Goal: Transaction & Acquisition: Register for event/course

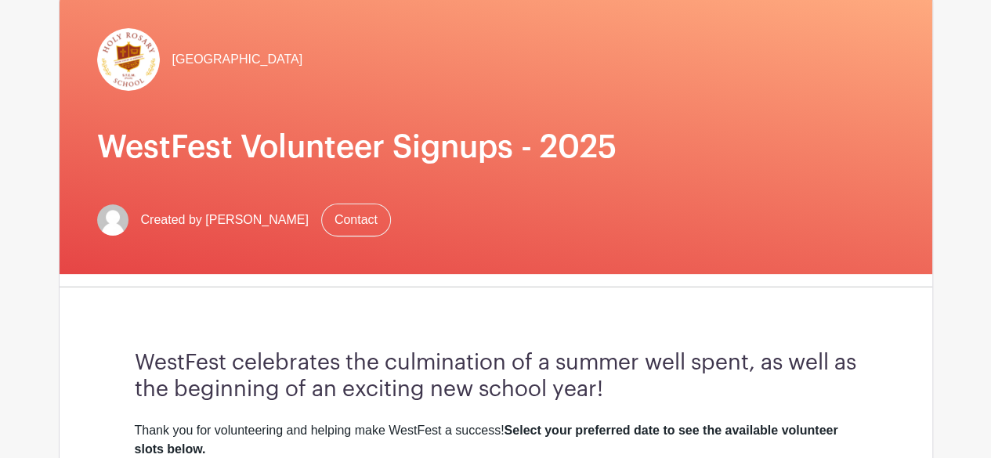
scroll to position [235, 0]
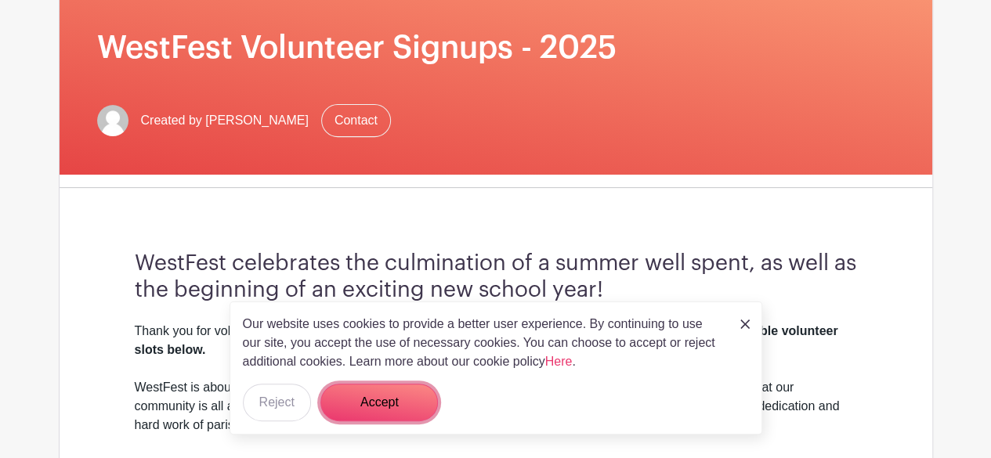
drag, startPoint x: 392, startPoint y: 410, endPoint x: 387, endPoint y: 402, distance: 9.6
click at [390, 406] on button "Accept" at bounding box center [378, 403] width 117 height 38
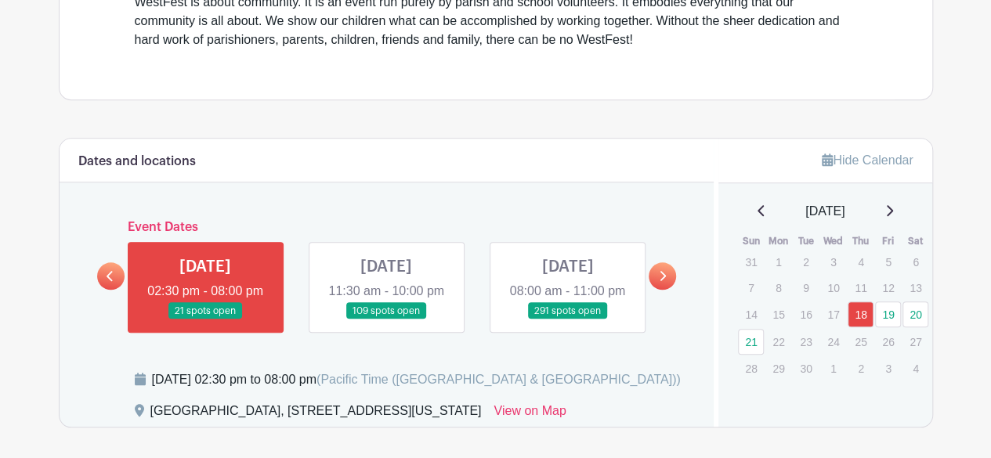
scroll to position [627, 0]
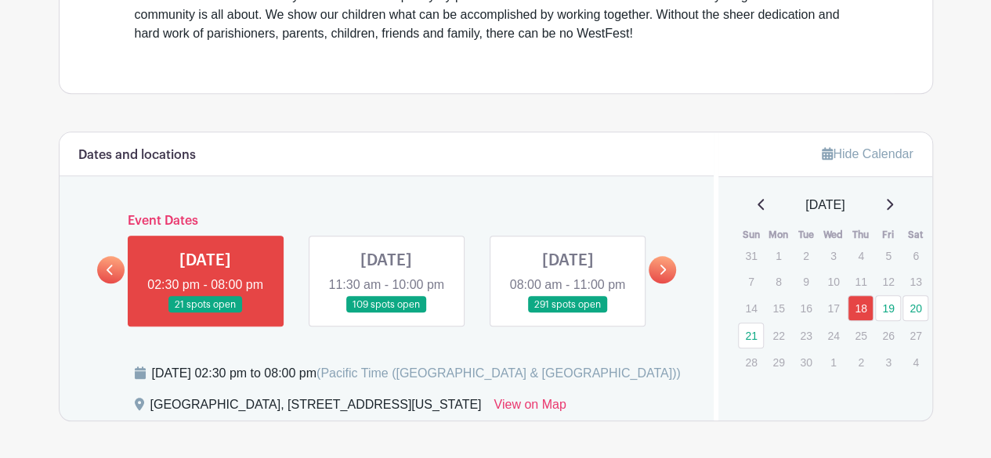
click at [205, 313] on link at bounding box center [205, 313] width 0 height 0
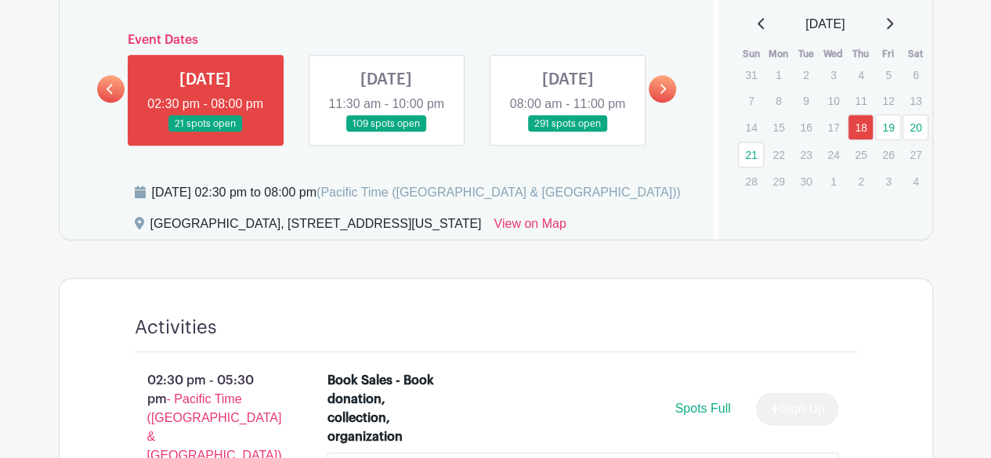
scroll to position [783, 0]
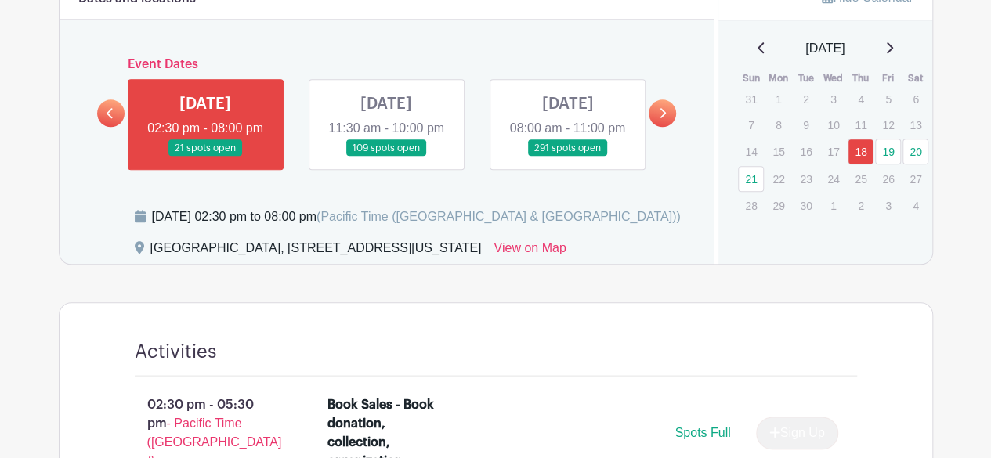
click at [111, 118] on icon at bounding box center [110, 113] width 6 height 10
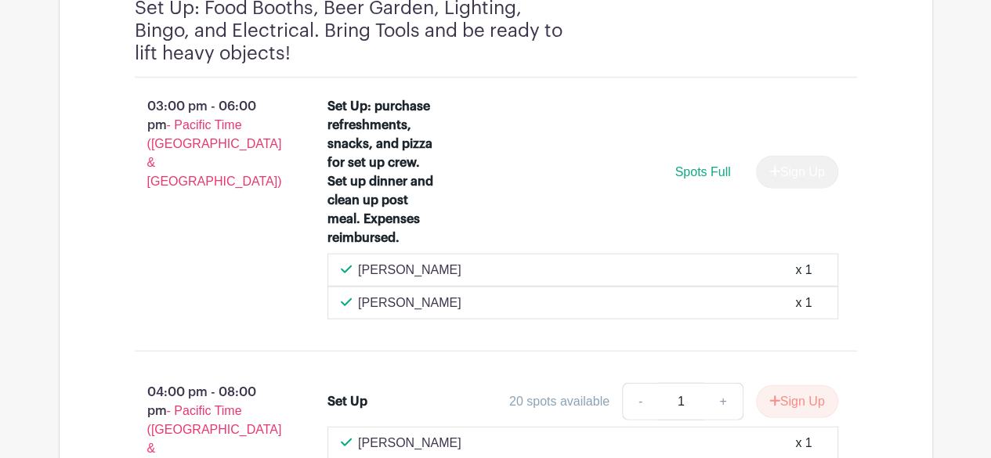
scroll to position [1723, 0]
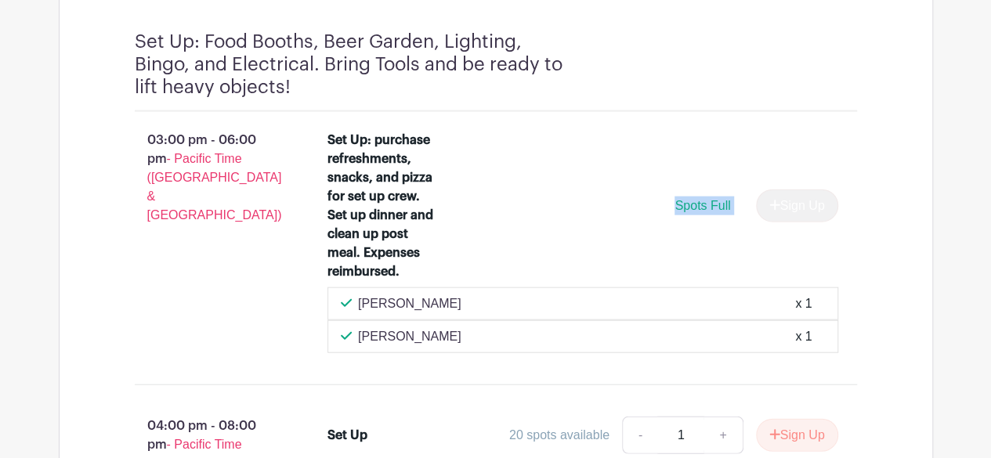
drag, startPoint x: 760, startPoint y: 231, endPoint x: 634, endPoint y: 233, distance: 126.1
click at [634, 222] on div "Spots Full Sign Up" at bounding box center [646, 206] width 383 height 33
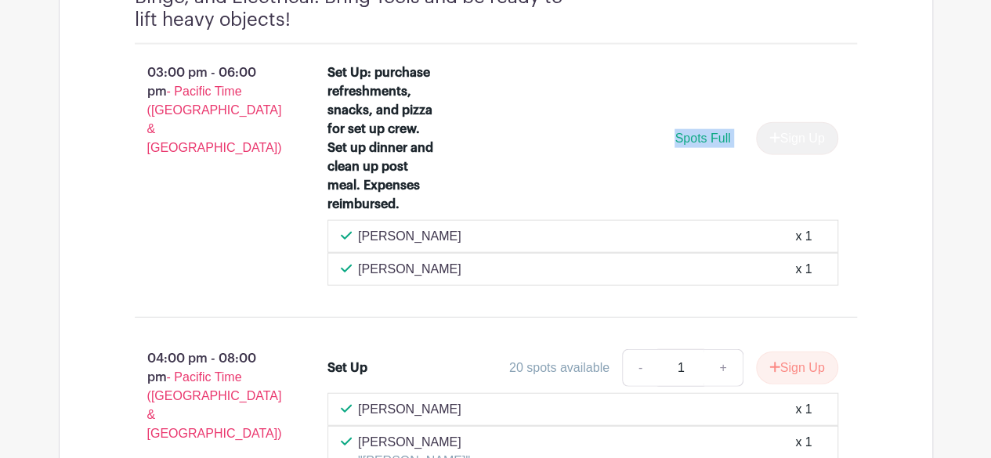
scroll to position [1958, 0]
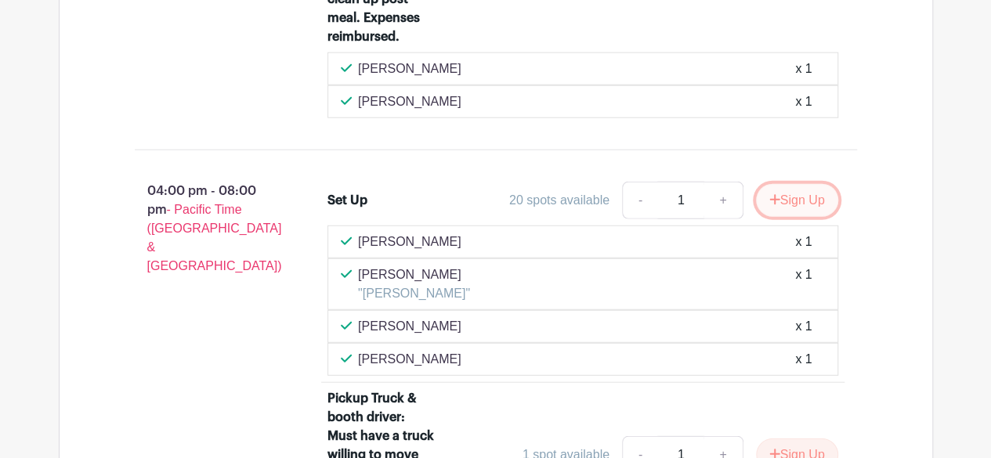
click at [787, 217] on button "Sign Up" at bounding box center [797, 200] width 82 height 33
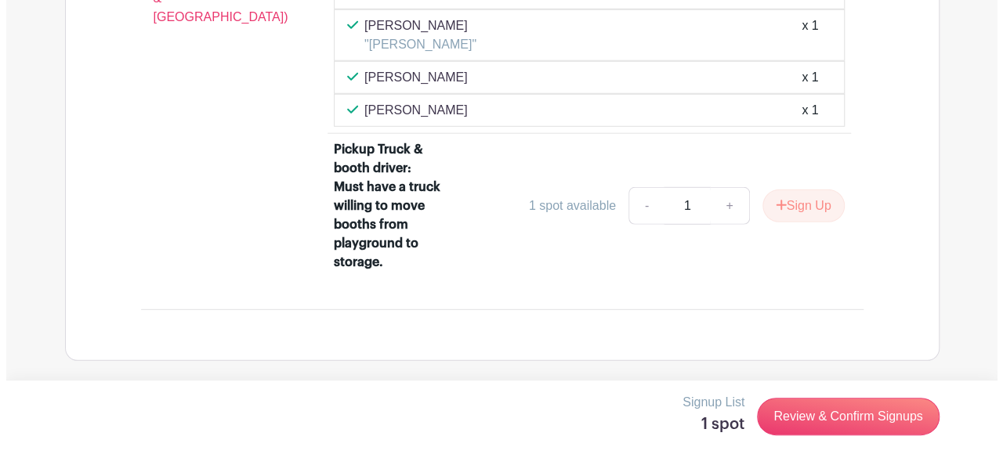
scroll to position [2222, 0]
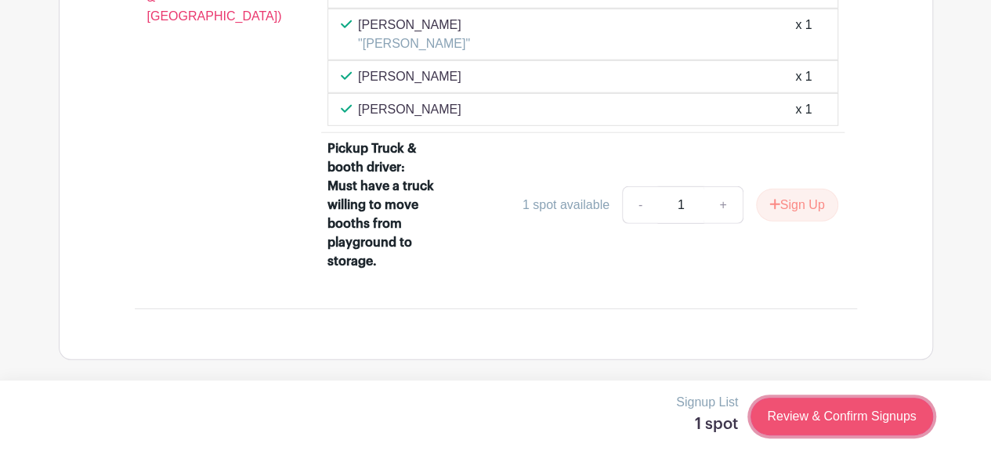
click at [840, 417] on link "Review & Confirm Signups" at bounding box center [841, 417] width 182 height 38
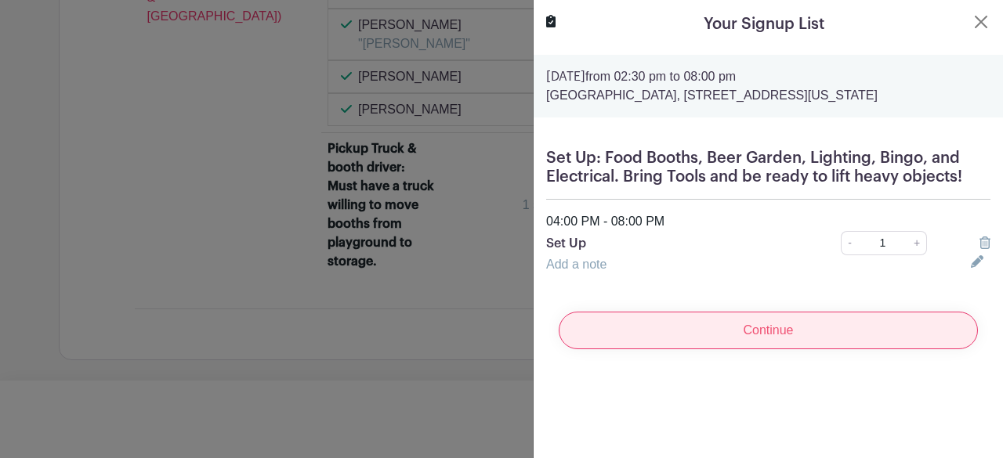
click at [785, 338] on input "Continue" at bounding box center [767, 331] width 419 height 38
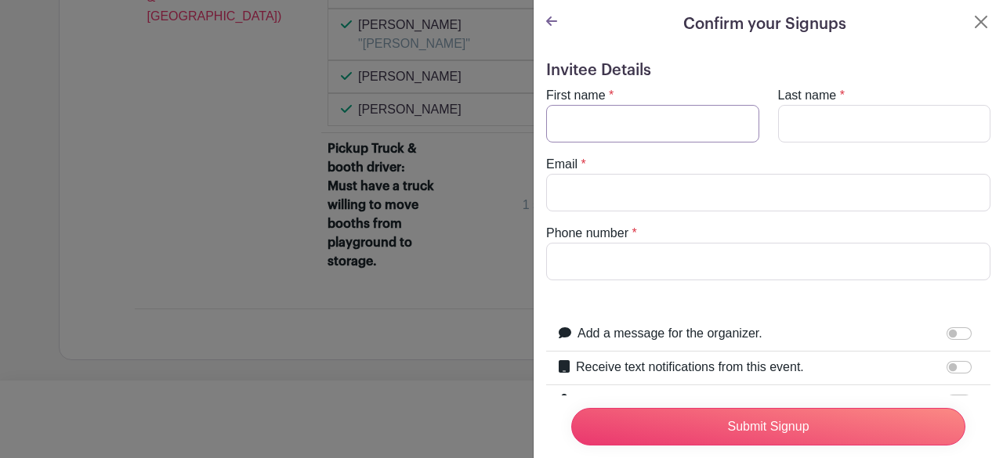
click at [581, 132] on input "First name" at bounding box center [652, 124] width 213 height 38
type input "[PERSON_NAME]"
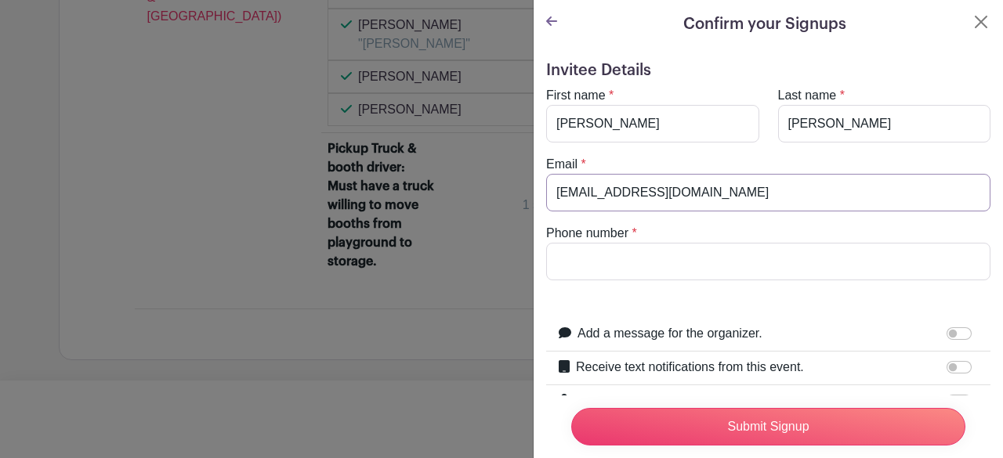
type input "[EMAIL_ADDRESS][DOMAIN_NAME]"
type input "2069002551"
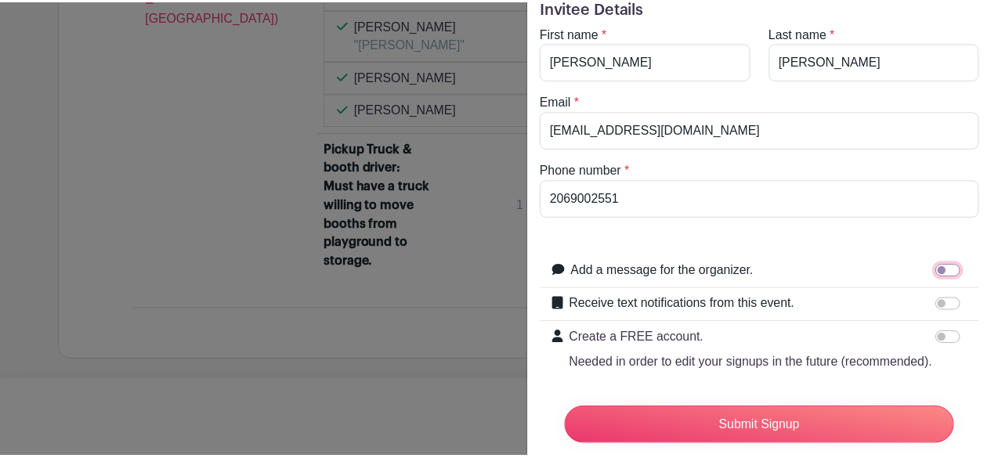
scroll to position [136, 0]
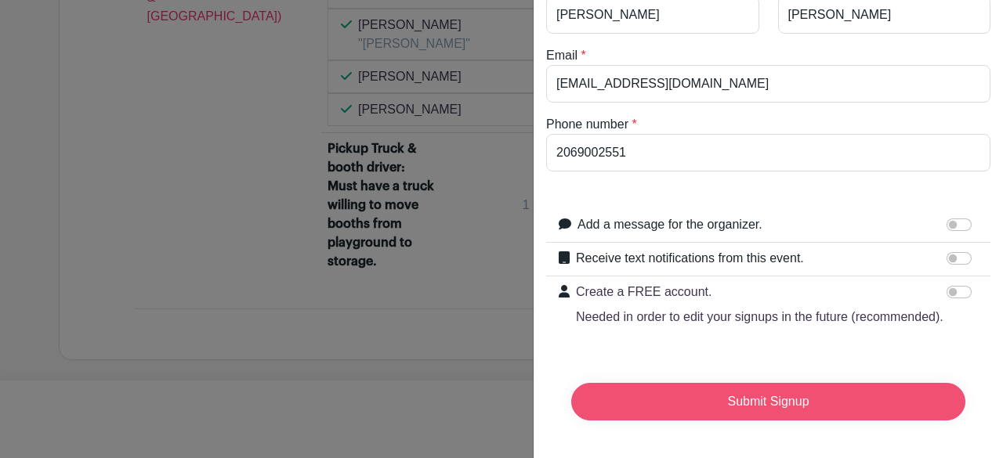
click at [771, 394] on input "Submit Signup" at bounding box center [768, 402] width 394 height 38
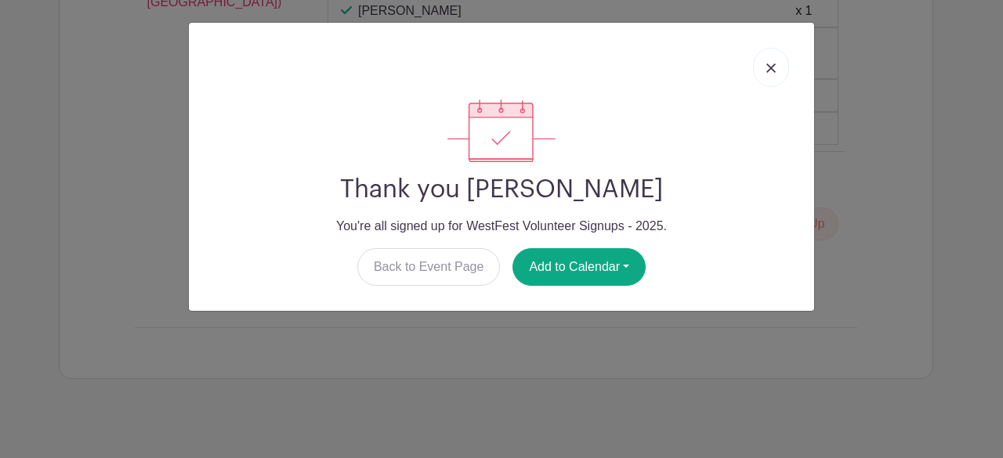
click at [777, 68] on link at bounding box center [771, 67] width 36 height 39
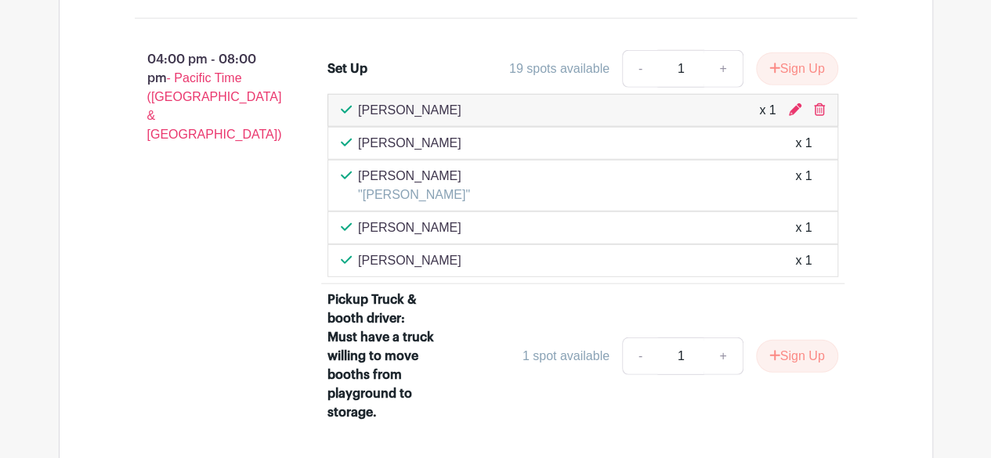
scroll to position [2065, 0]
